Goal: Task Accomplishment & Management: Complete application form

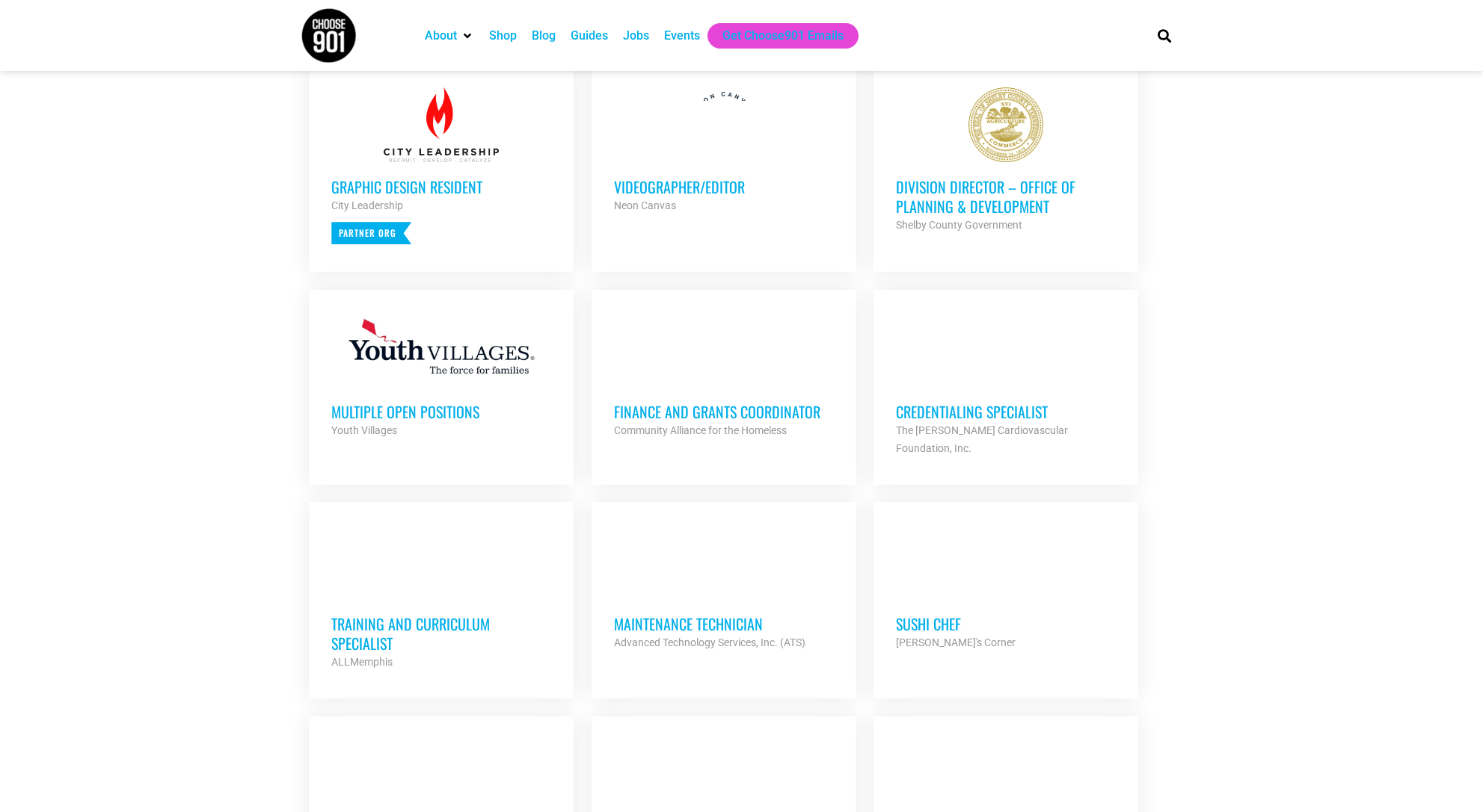
scroll to position [488, 0]
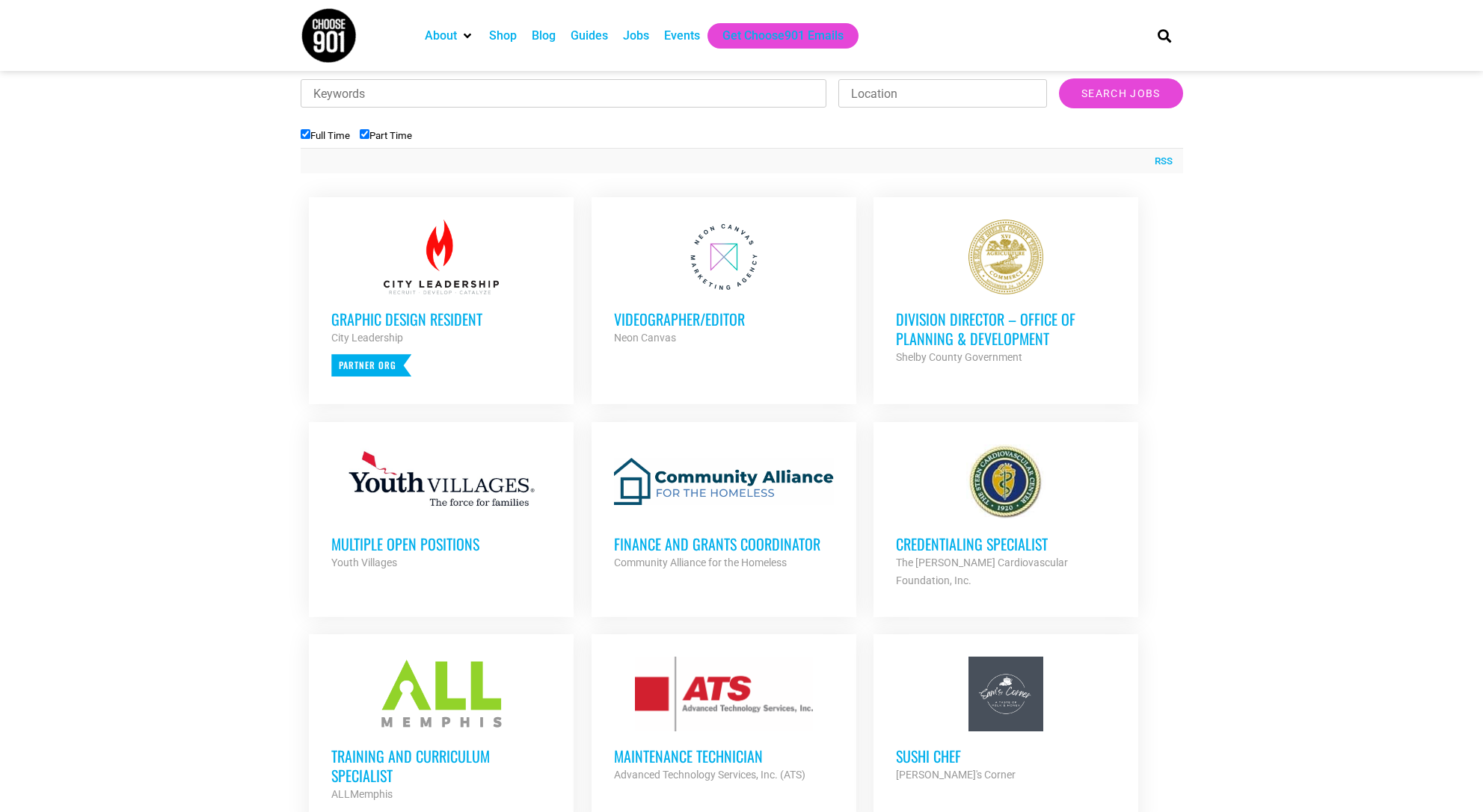
click at [262, 447] on section "Looking to make career moves in Memphis? From tech to teaching, medical and mor…" at bounding box center [742, 784] width 1483 height 1890
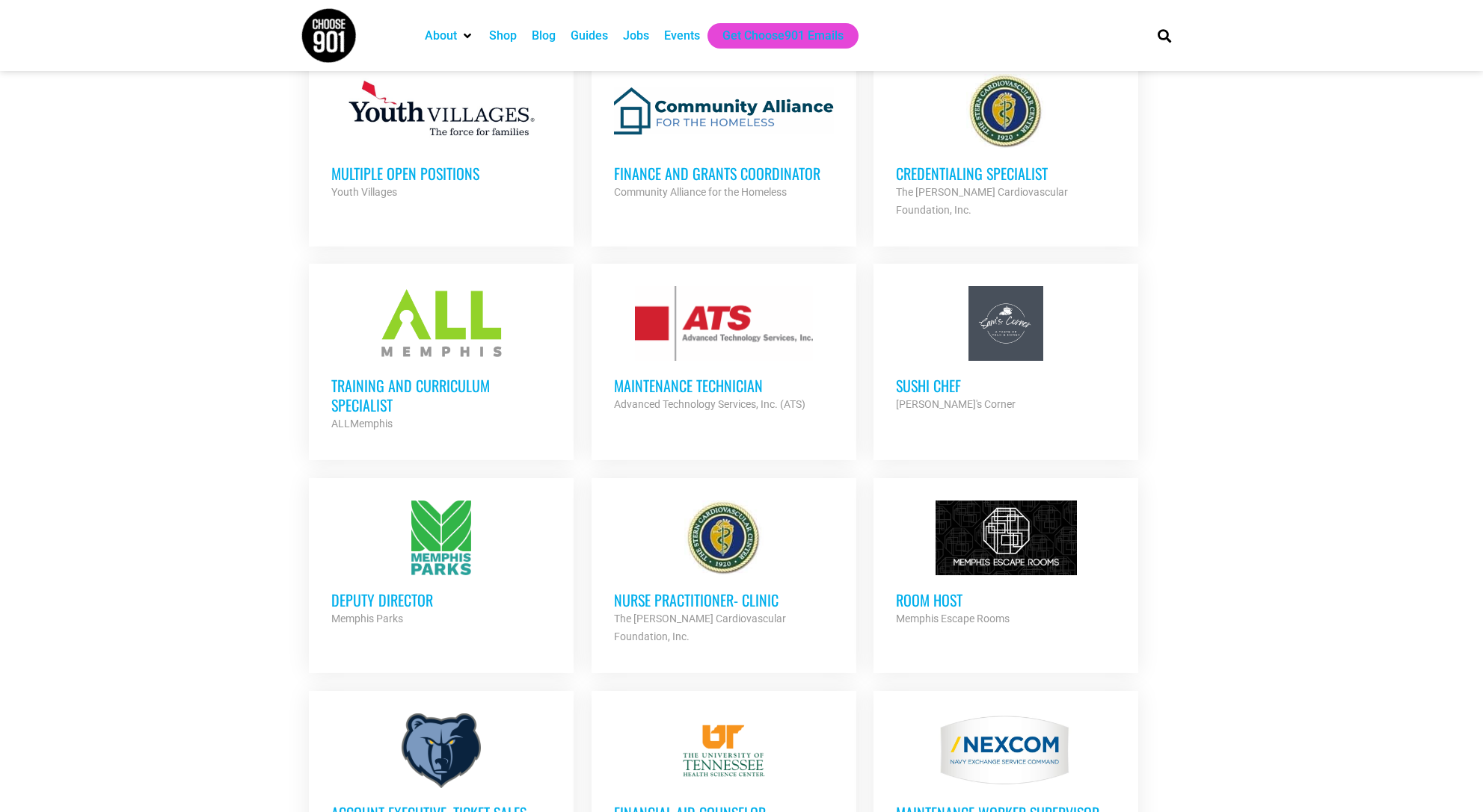
scroll to position [1026, 0]
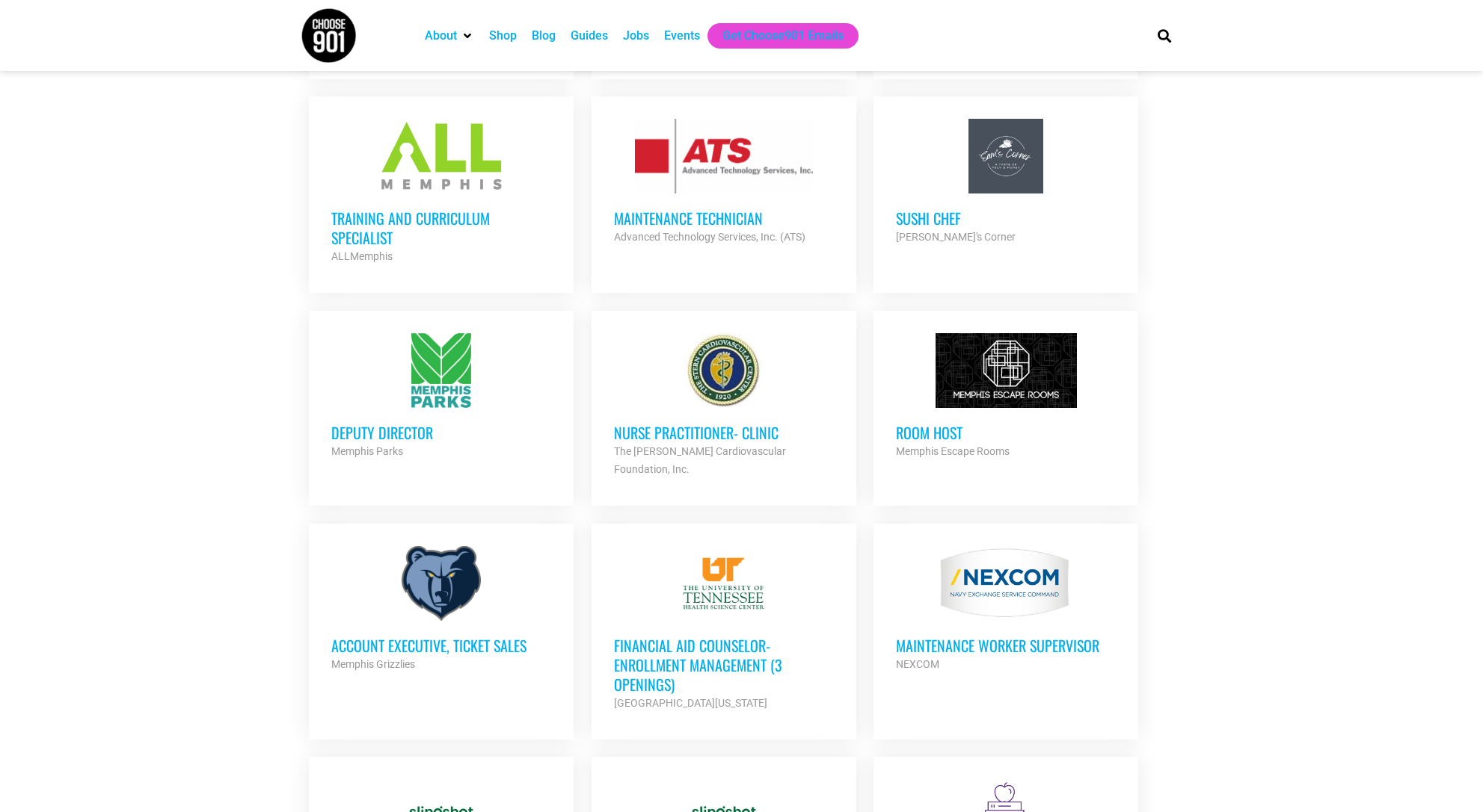
click at [691, 636] on h3 "Financial Aid Counselor-Enrollment Management (3 Openings)" at bounding box center [723, 665] width 220 height 58
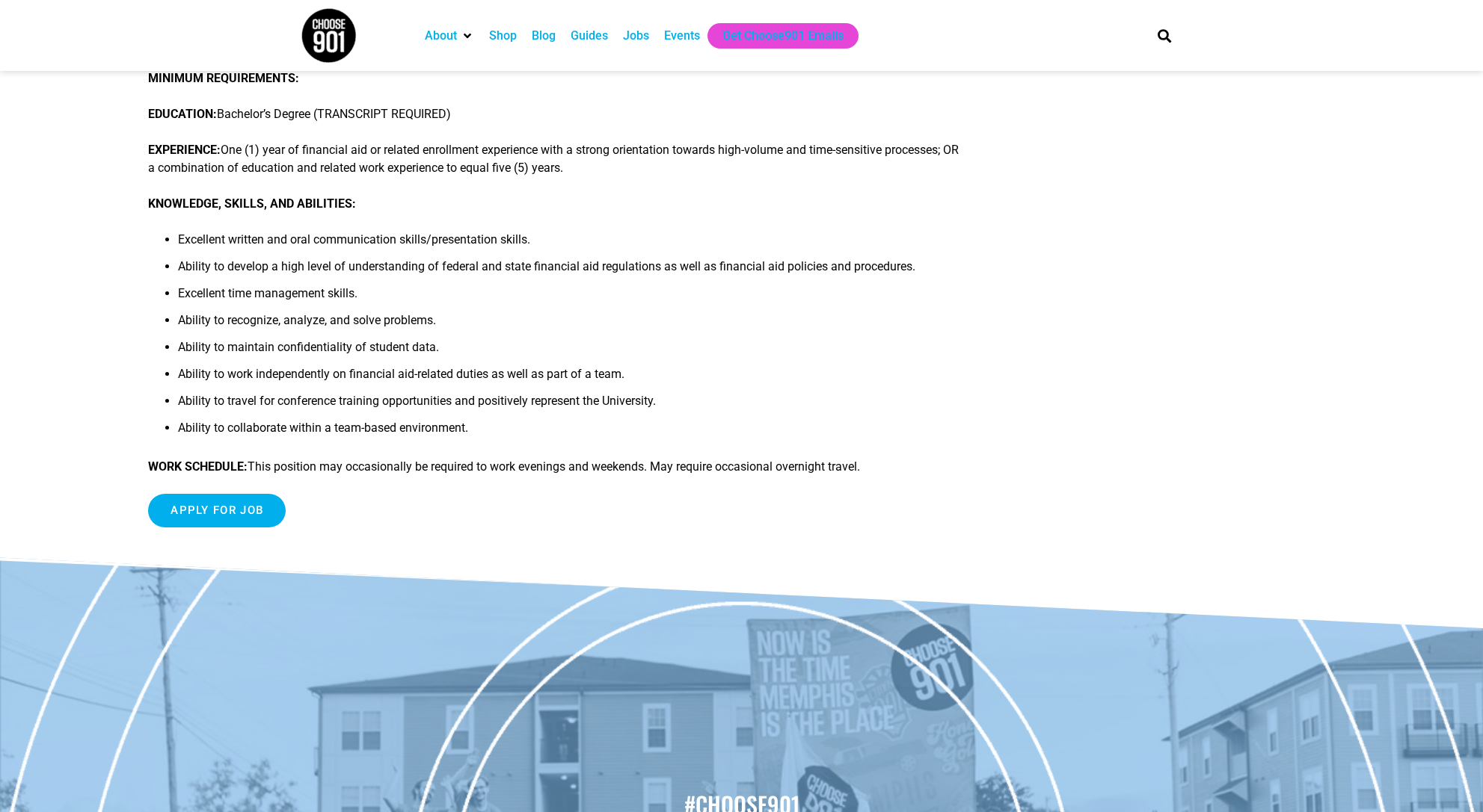
scroll to position [670, 0]
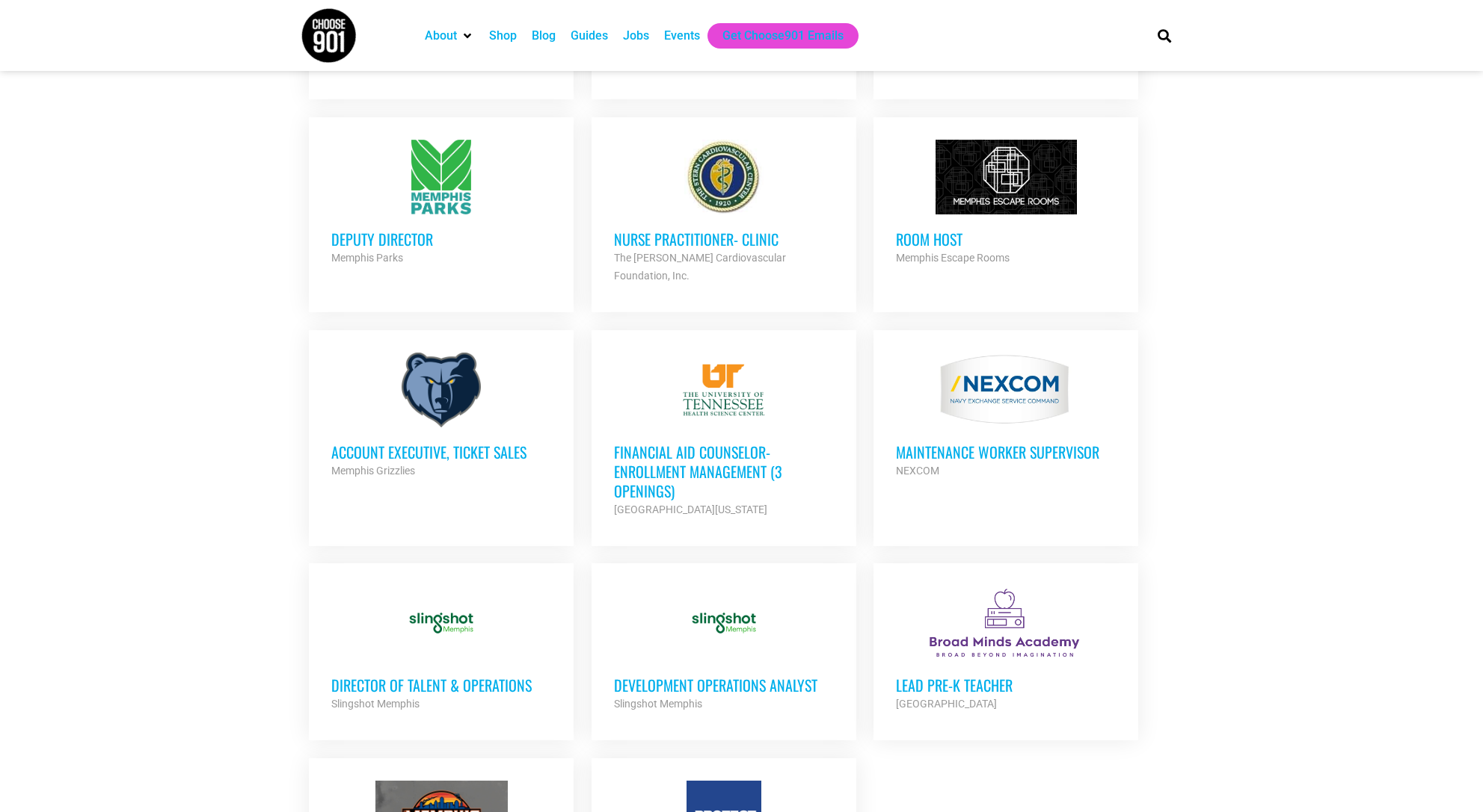
scroll to position [1380, 0]
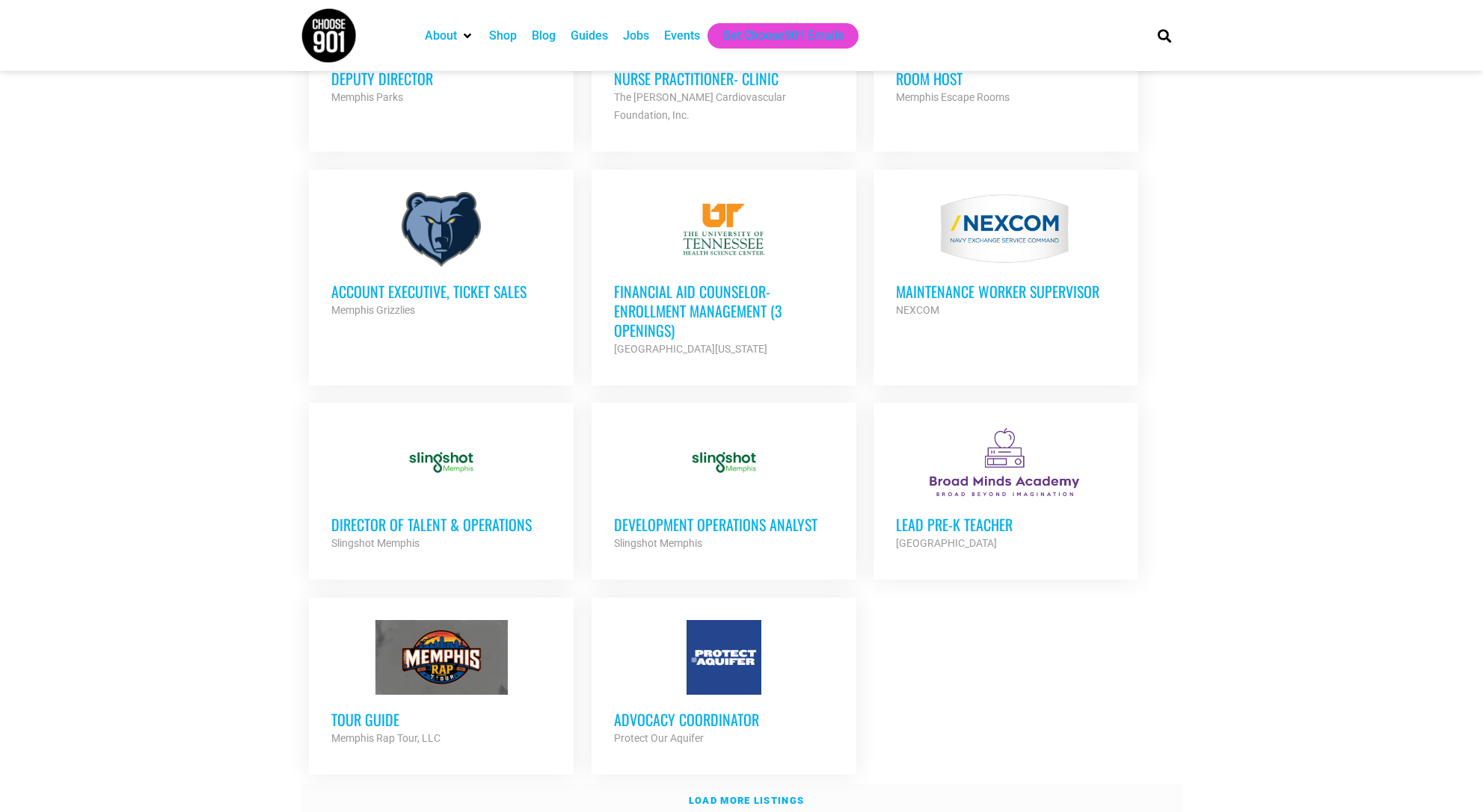
click at [758, 795] on strong "Load more listings" at bounding box center [747, 800] width 115 height 11
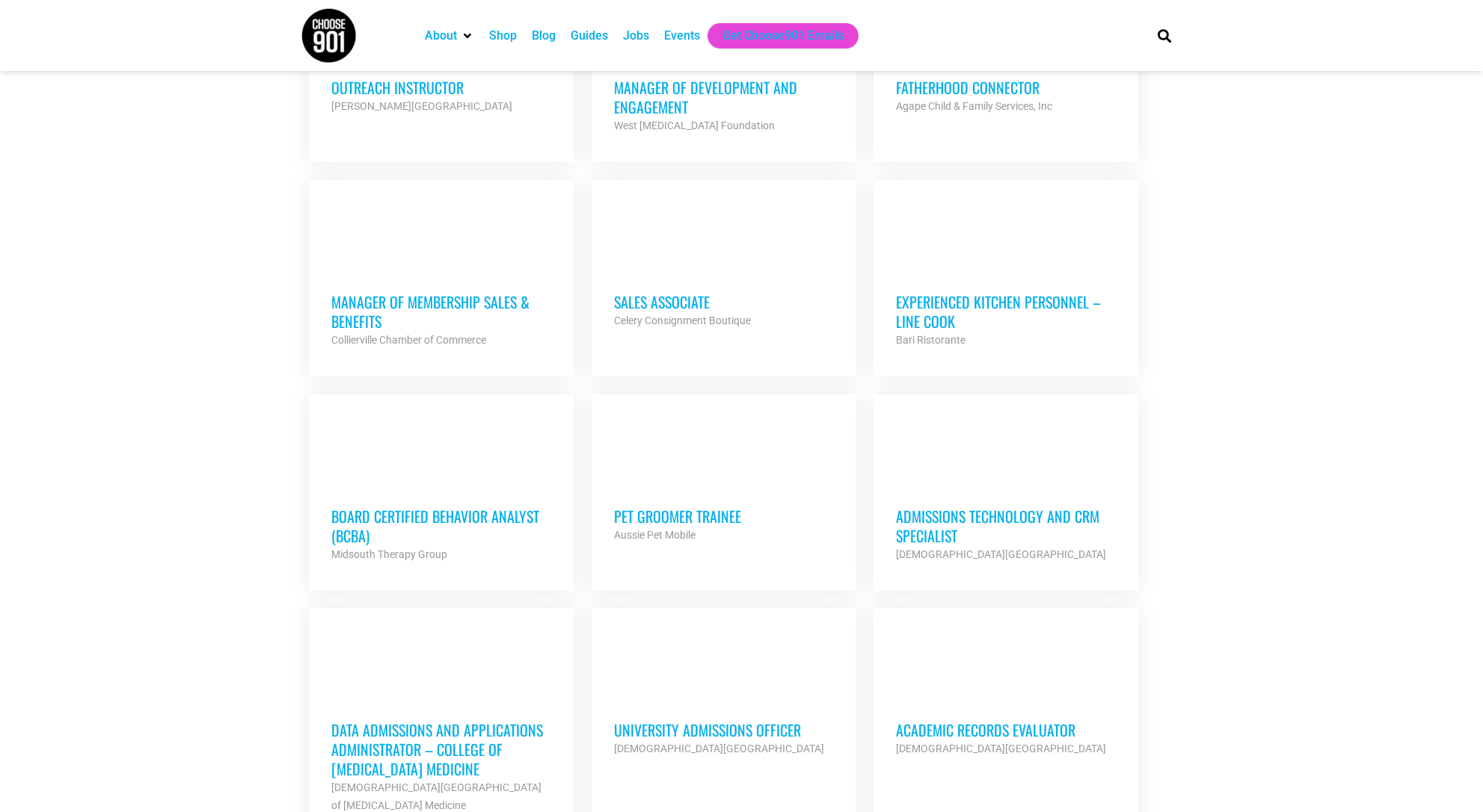
scroll to position [2660, 0]
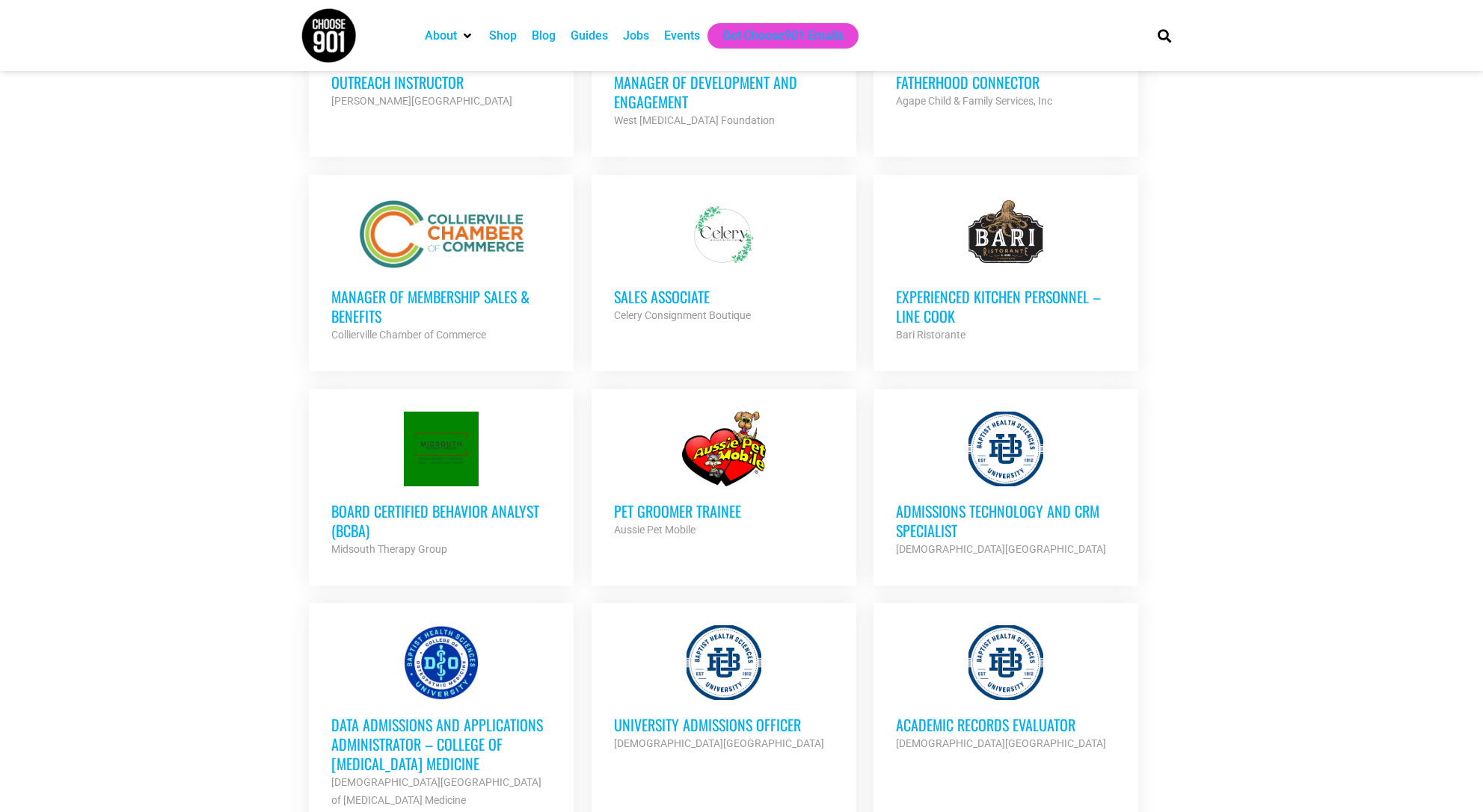
click at [1004, 700] on div "Academic Records Evaluator Baptist Health Sciences University Partner Org" at bounding box center [1005, 726] width 220 height 53
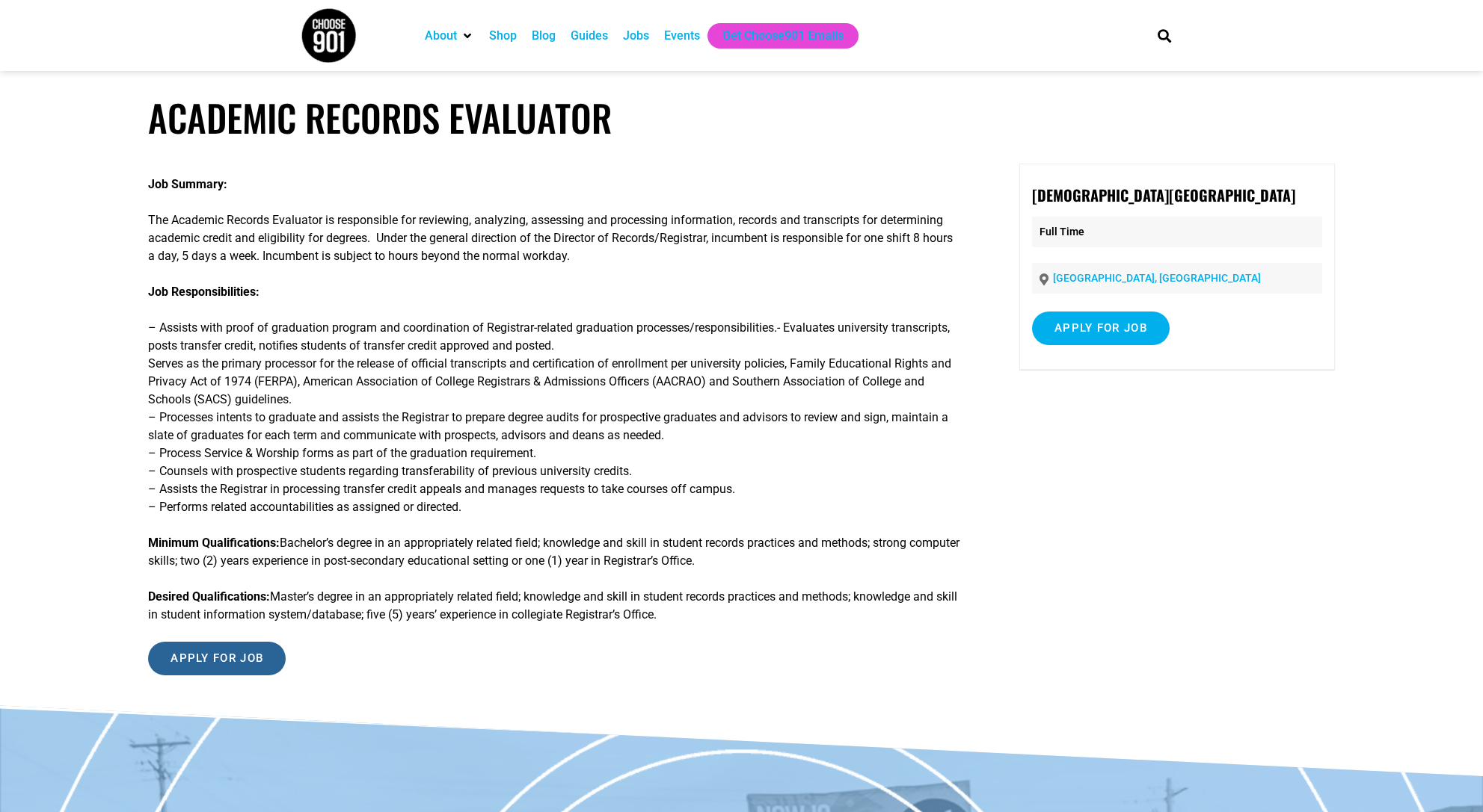
click at [232, 655] on input "Apply for job" at bounding box center [216, 658] width 138 height 33
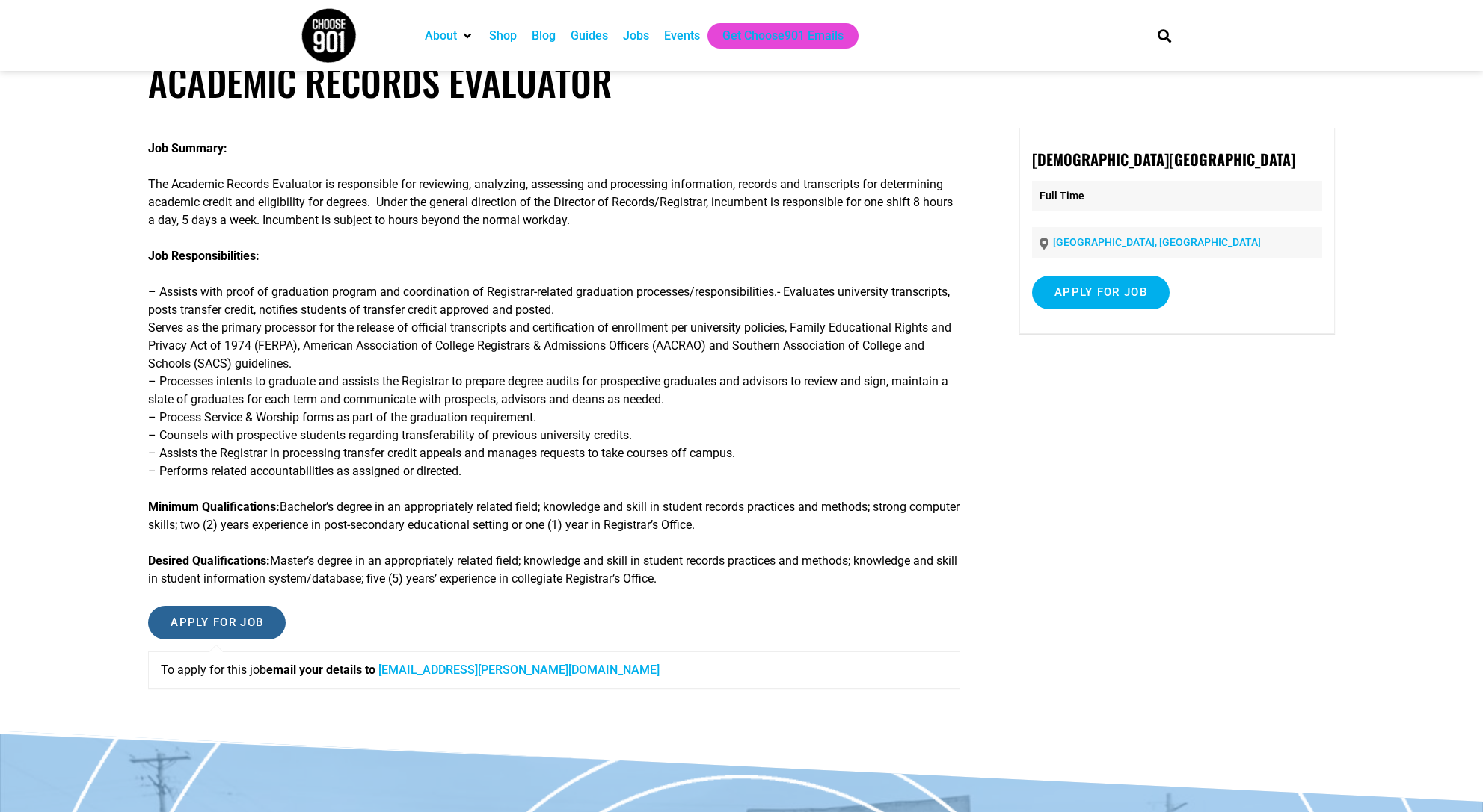
scroll to position [144, 0]
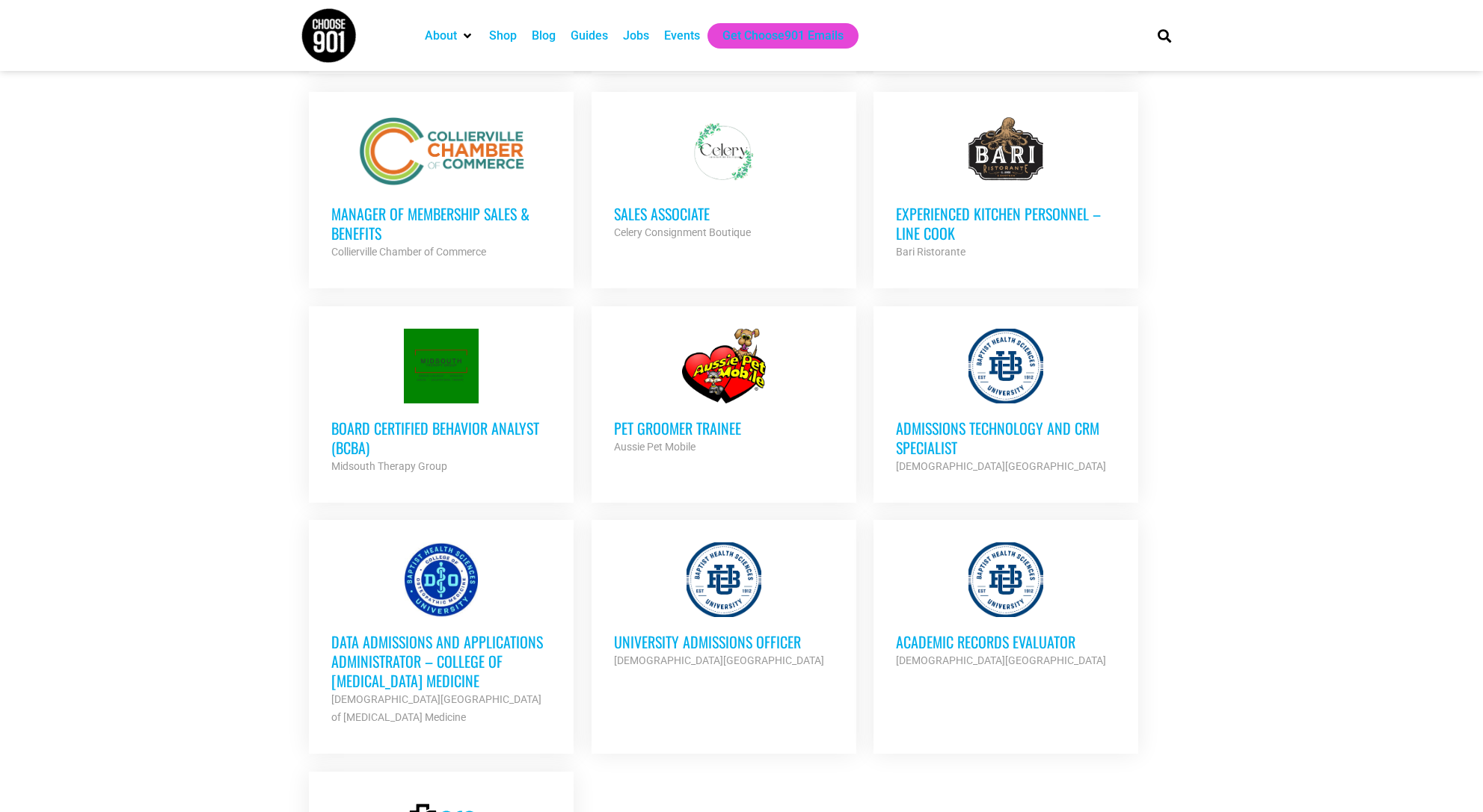
scroll to position [2983, 0]
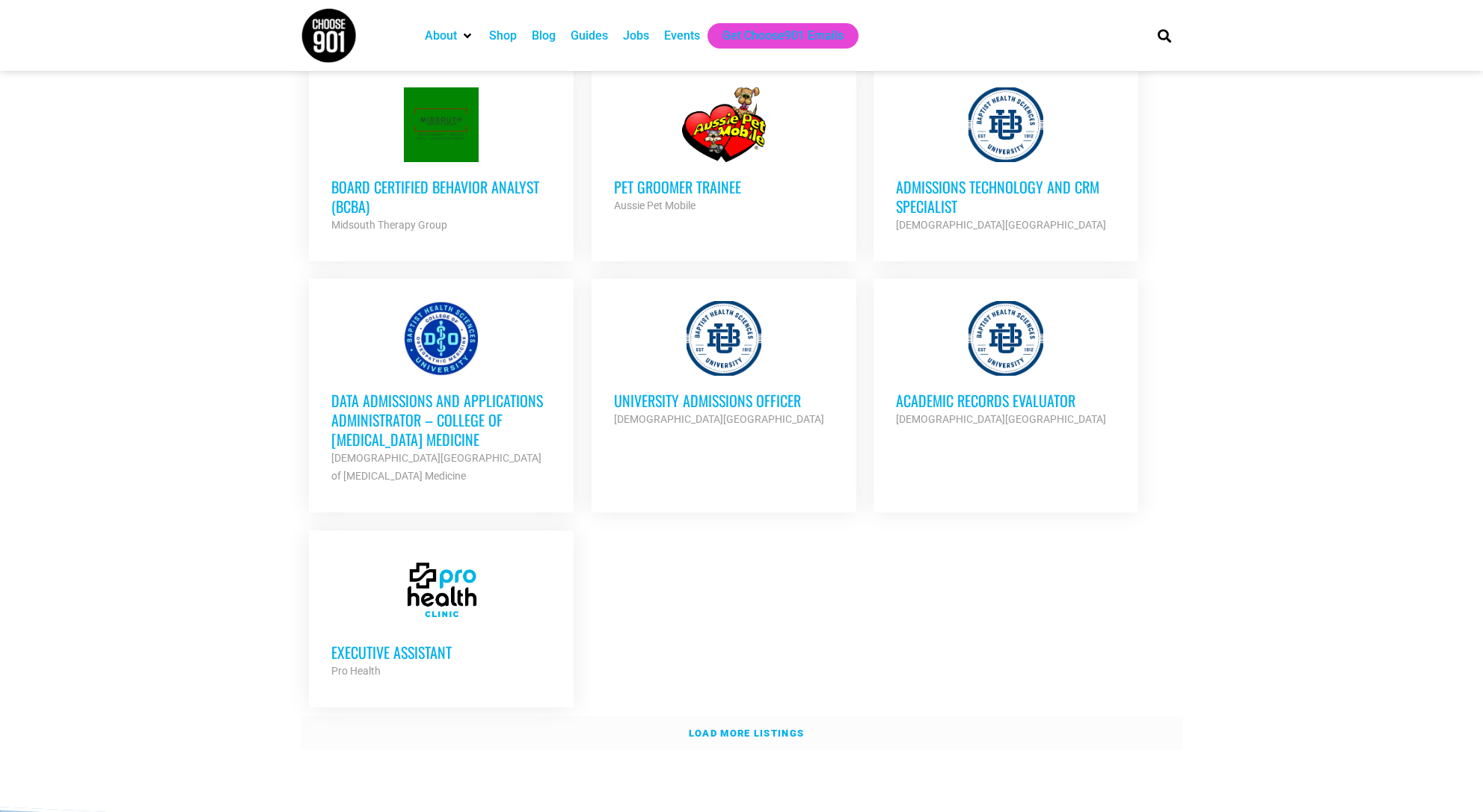
click at [748, 728] on strong "Load more listings" at bounding box center [747, 733] width 115 height 11
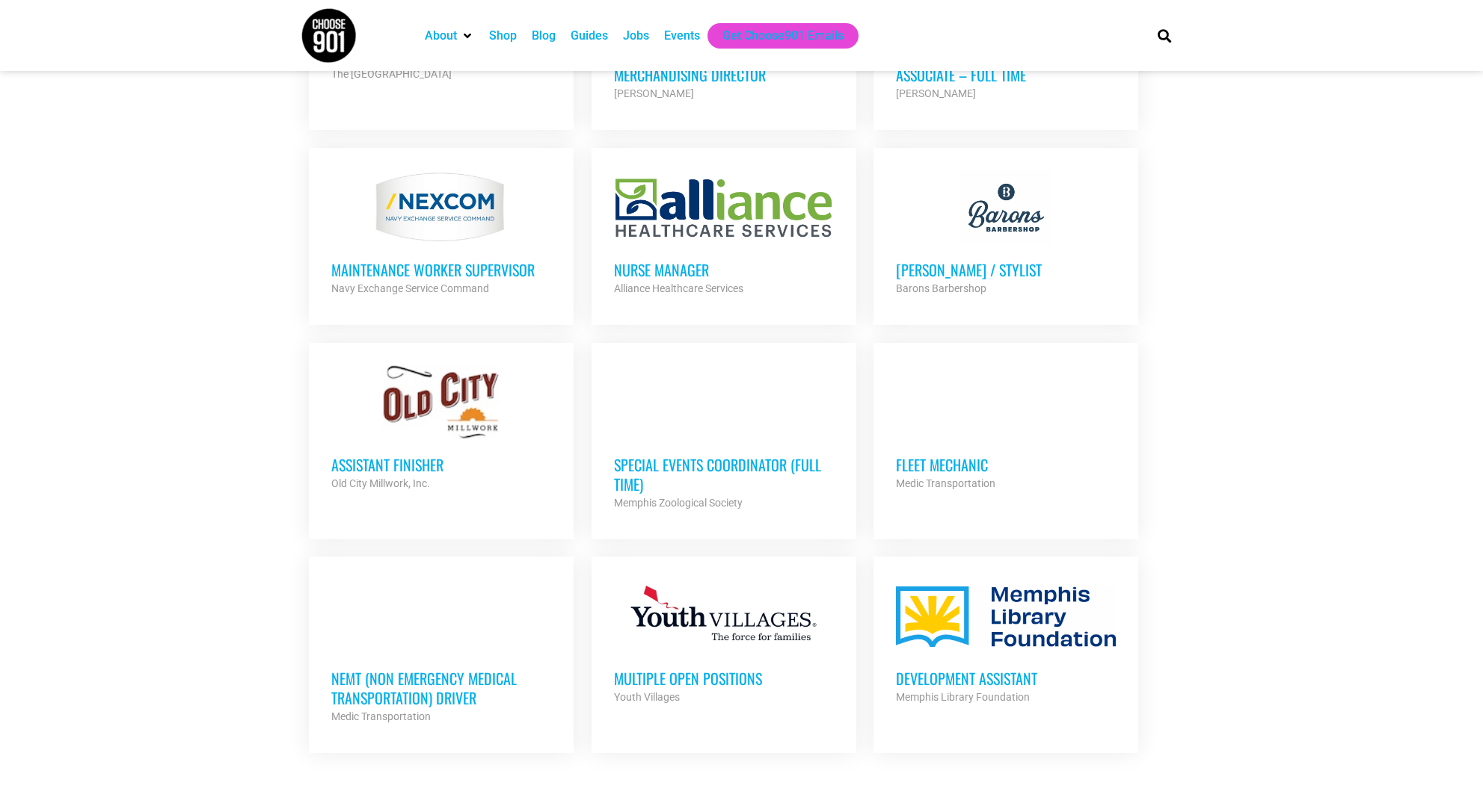
scroll to position [3883, 0]
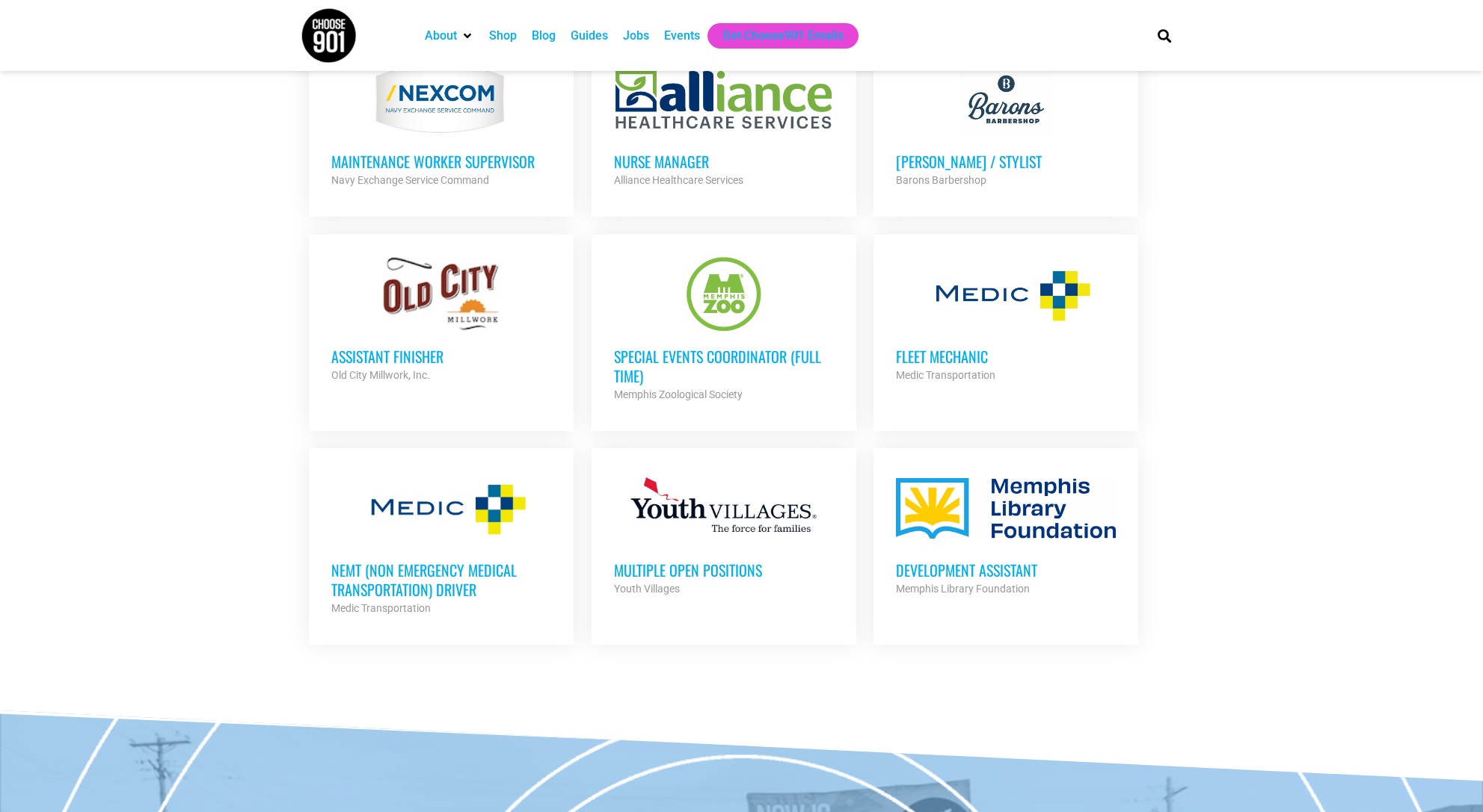
click at [350, 346] on h3 "Assistant Finisher" at bounding box center [441, 356] width 220 height 19
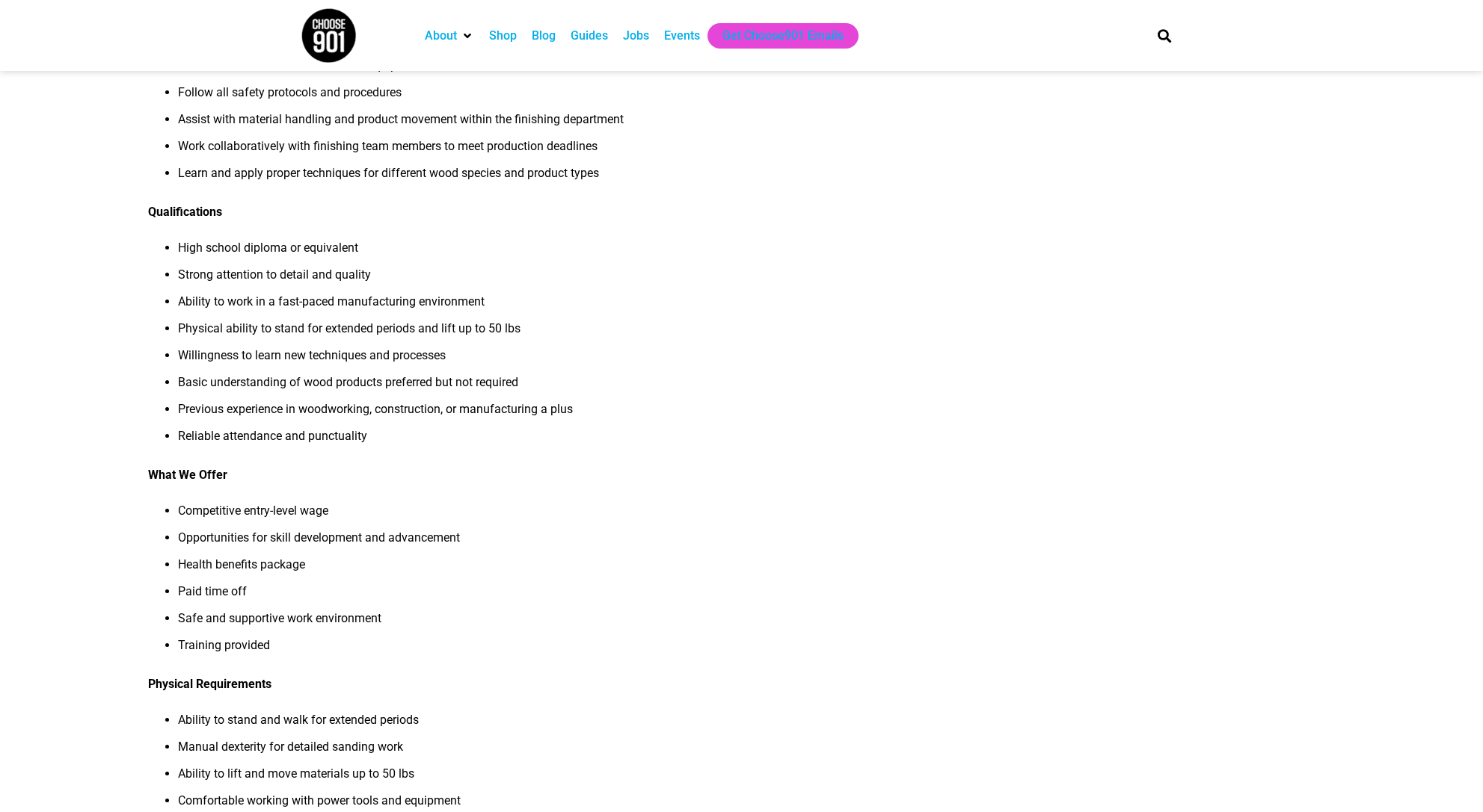
scroll to position [634, 0]
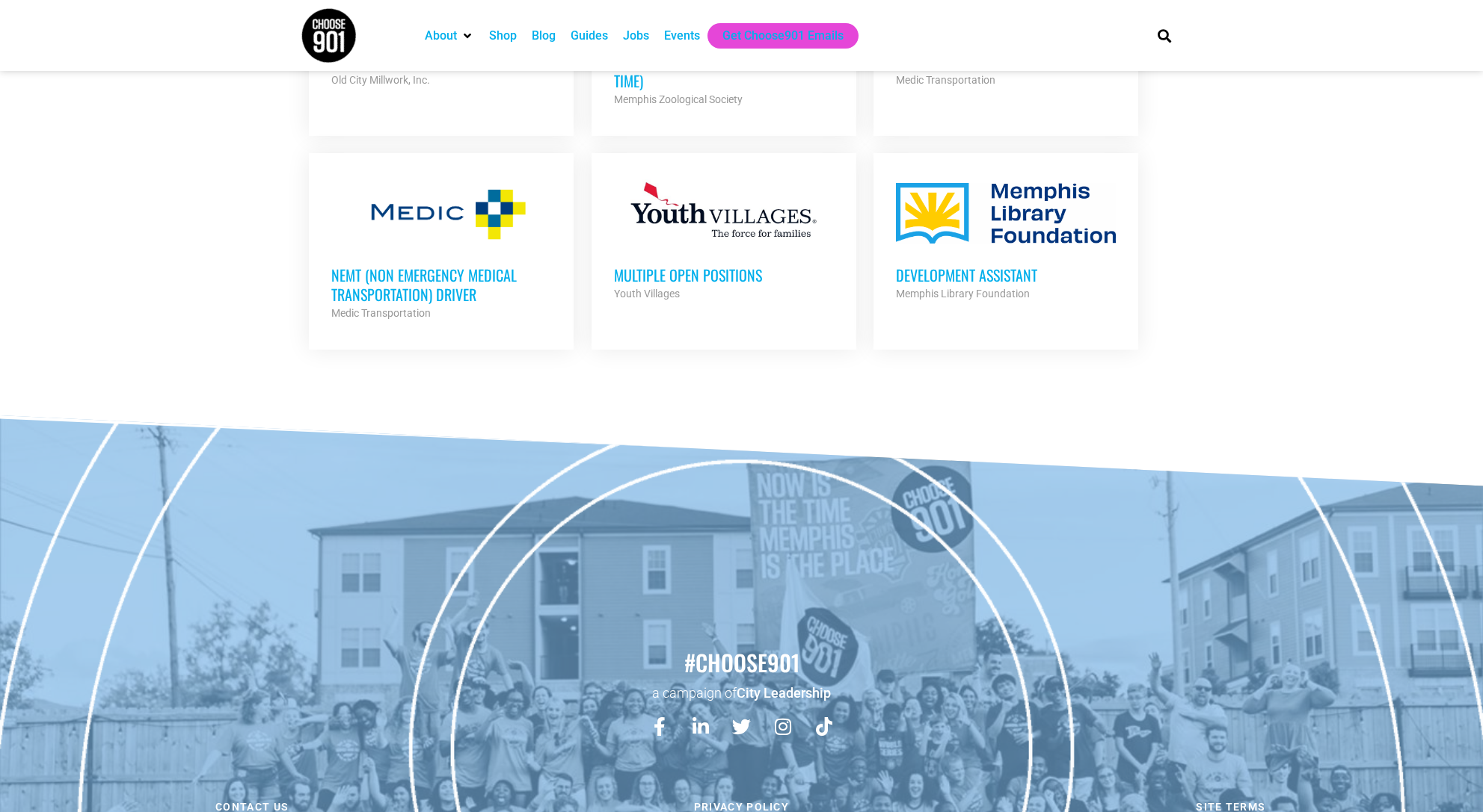
scroll to position [3877, 0]
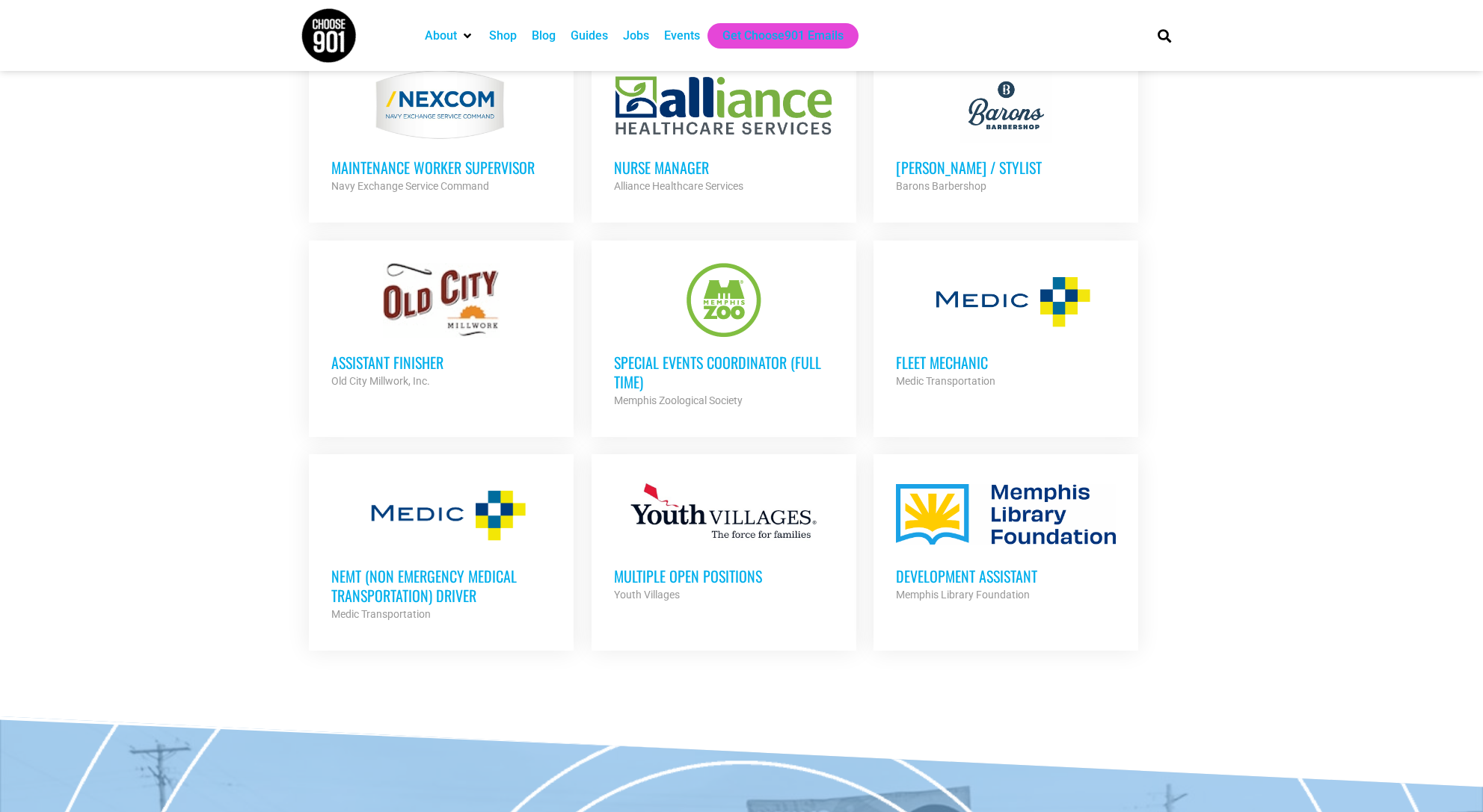
click at [447, 264] on div at bounding box center [441, 300] width 220 height 75
